Goal: Communication & Community: Connect with others

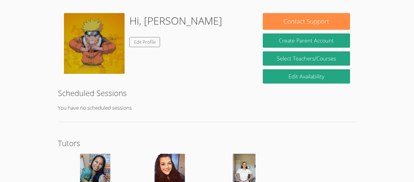
scroll to position [84, 0]
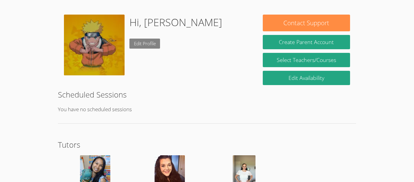
click at [153, 48] on link "Edit Profile" at bounding box center [145, 44] width 31 height 10
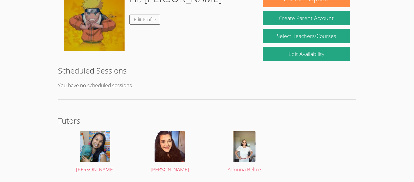
scroll to position [106, 0]
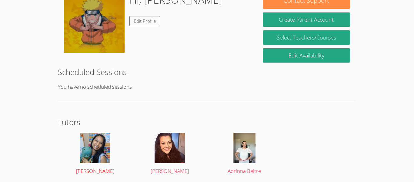
click at [88, 136] on img at bounding box center [95, 148] width 30 height 30
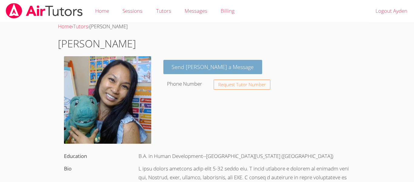
click at [207, 66] on link "Send [PERSON_NAME] a Message" at bounding box center [212, 67] width 99 height 14
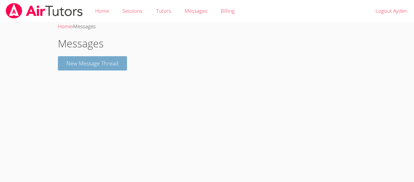
click at [94, 68] on button "New Message Thread" at bounding box center [92, 63] width 69 height 14
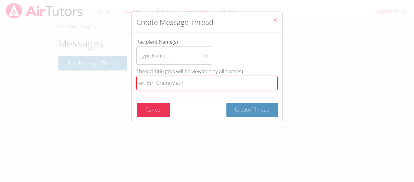
click at [191, 86] on input "Thread Title (this will be viewable by all parties)" at bounding box center [206, 83] width 141 height 14
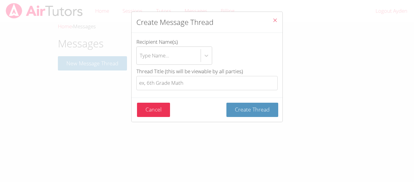
click at [277, 21] on icon "Close" at bounding box center [275, 20] width 5 height 5
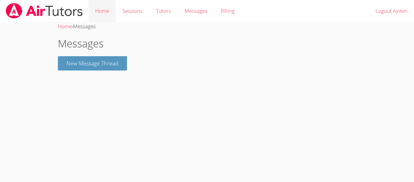
click at [99, 14] on link "Home" at bounding box center [102, 11] width 27 height 22
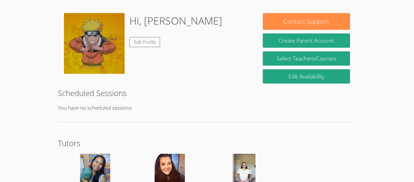
scroll to position [107, 0]
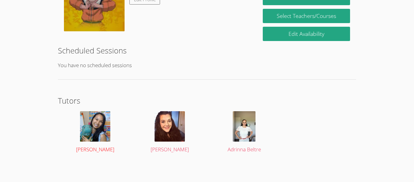
click at [96, 130] on img at bounding box center [95, 126] width 30 height 30
